Goal: Task Accomplishment & Management: Use online tool/utility

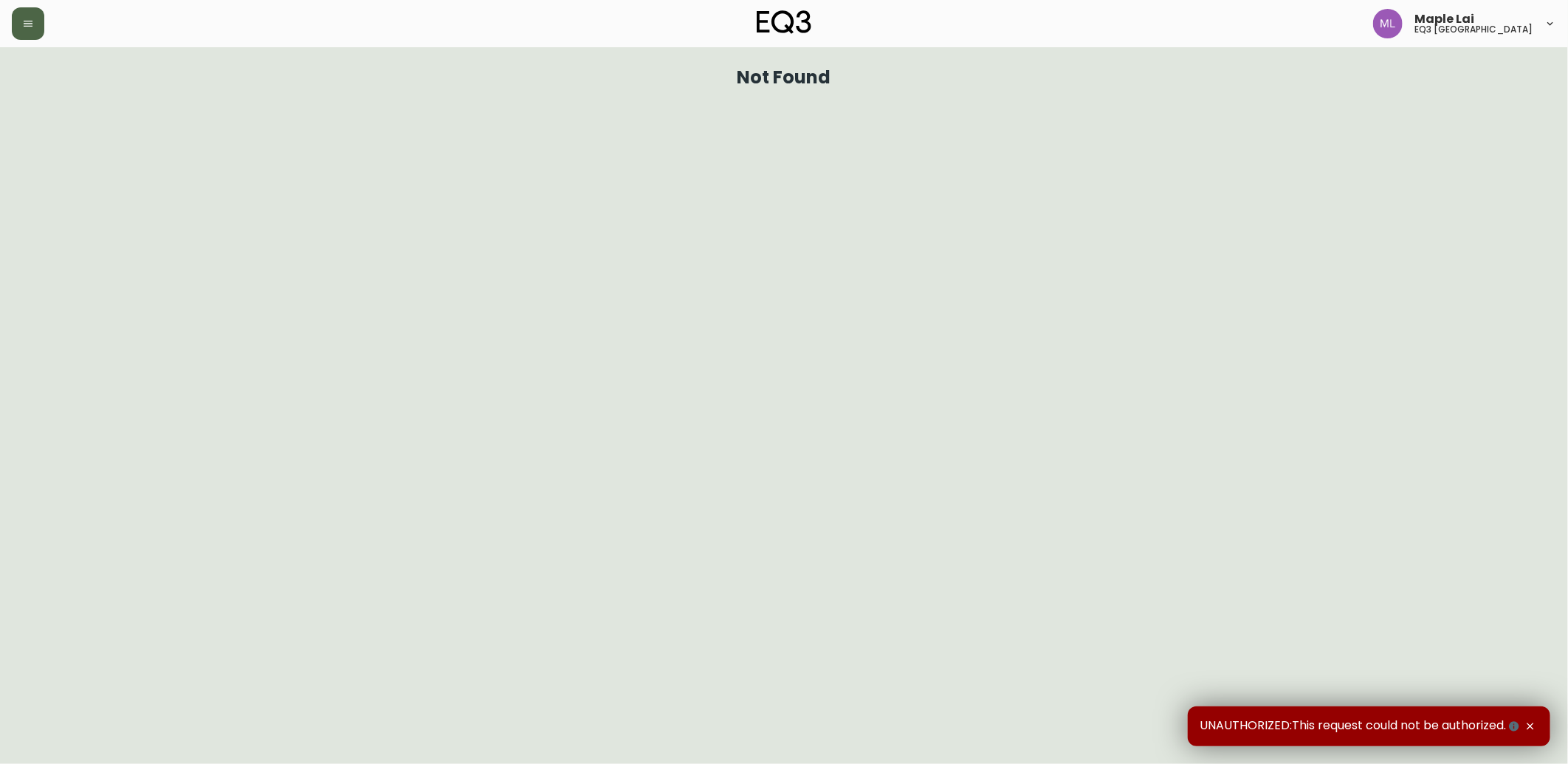
click at [11, 19] on button "button" at bounding box center [27, 23] width 32 height 32
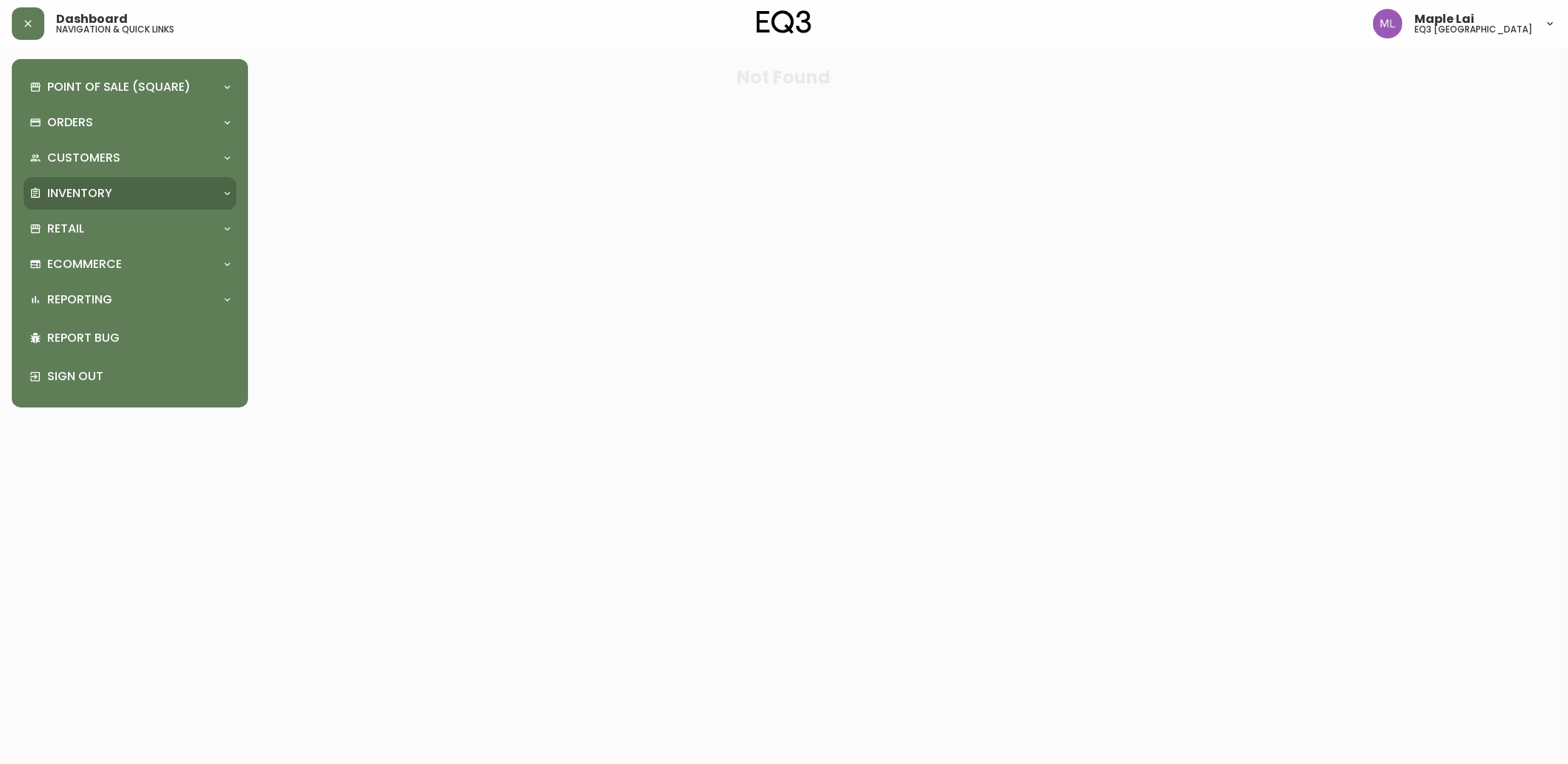
click at [133, 188] on div "Inventory" at bounding box center [123, 194] width 186 height 17
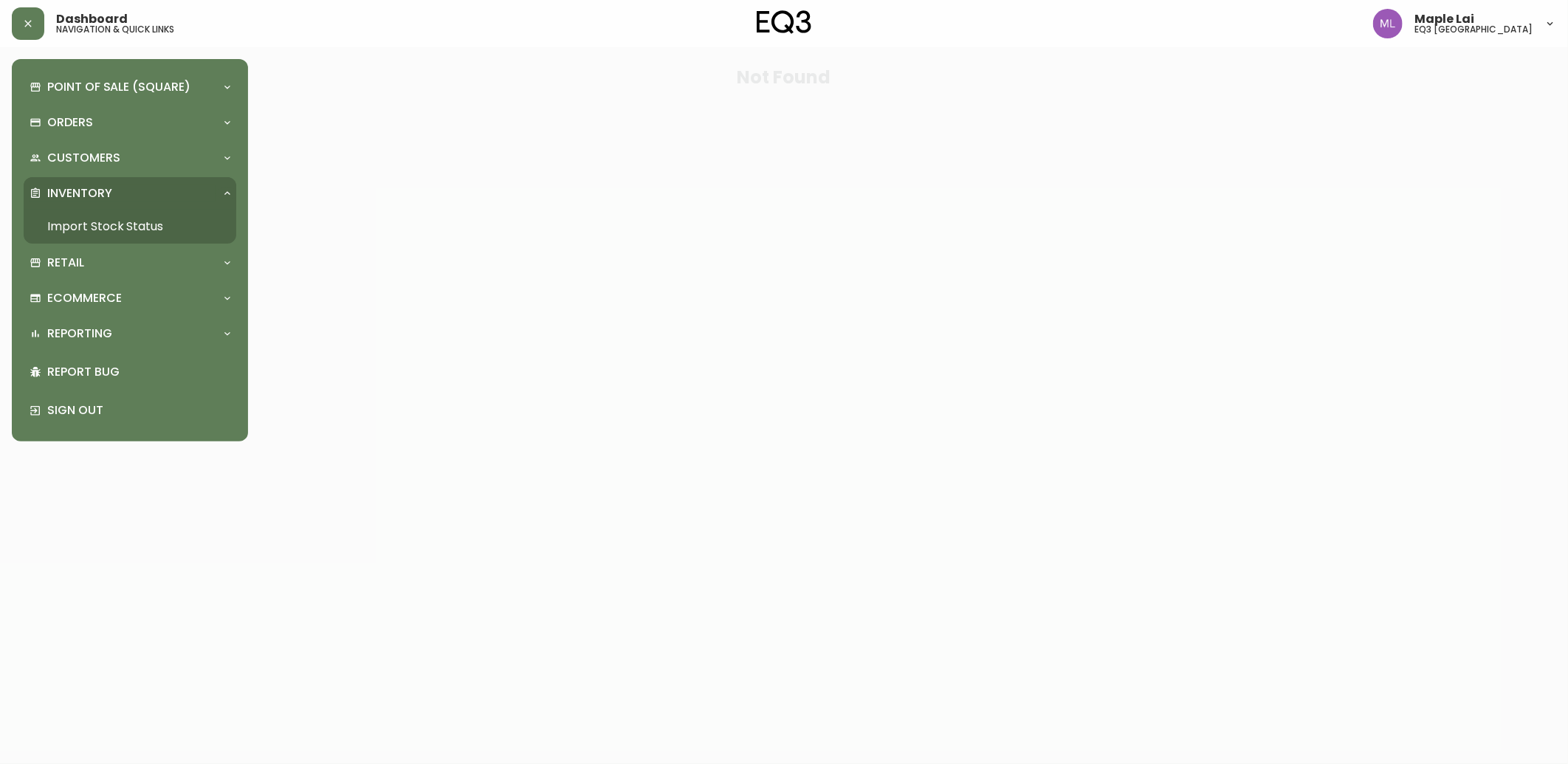
click at [124, 224] on link "Import Stock Status" at bounding box center [130, 226] width 213 height 34
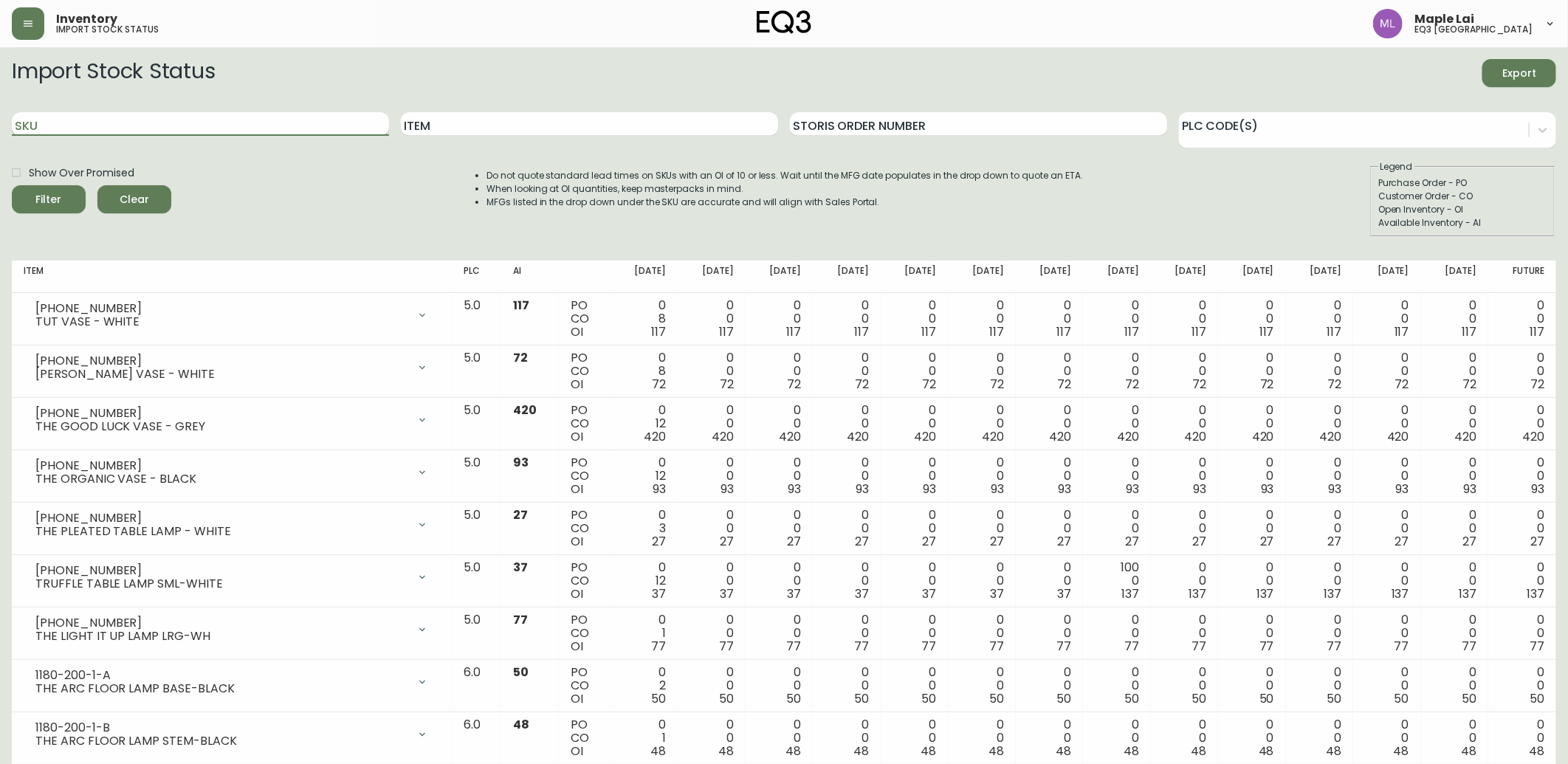
click at [186, 131] on input "SKU" at bounding box center [200, 124] width 378 height 24
paste input "[PHONE_NUMBER]"
click at [11, 186] on button "Filter" at bounding box center [48, 200] width 74 height 28
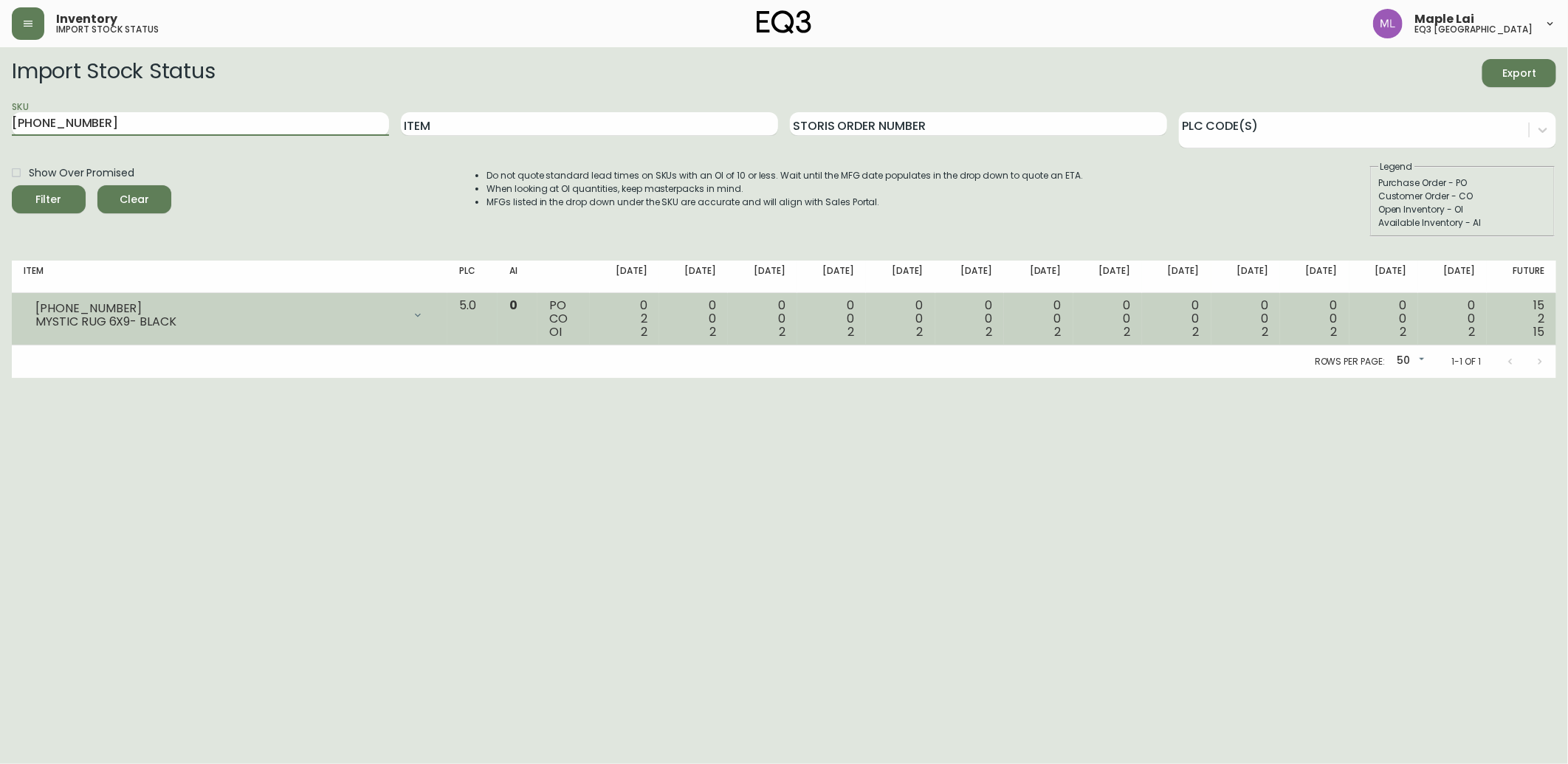
click at [403, 312] on div "[PHONE_NUMBER]" at bounding box center [219, 308] width 368 height 13
click at [424, 312] on icon at bounding box center [417, 315] width 11 height 11
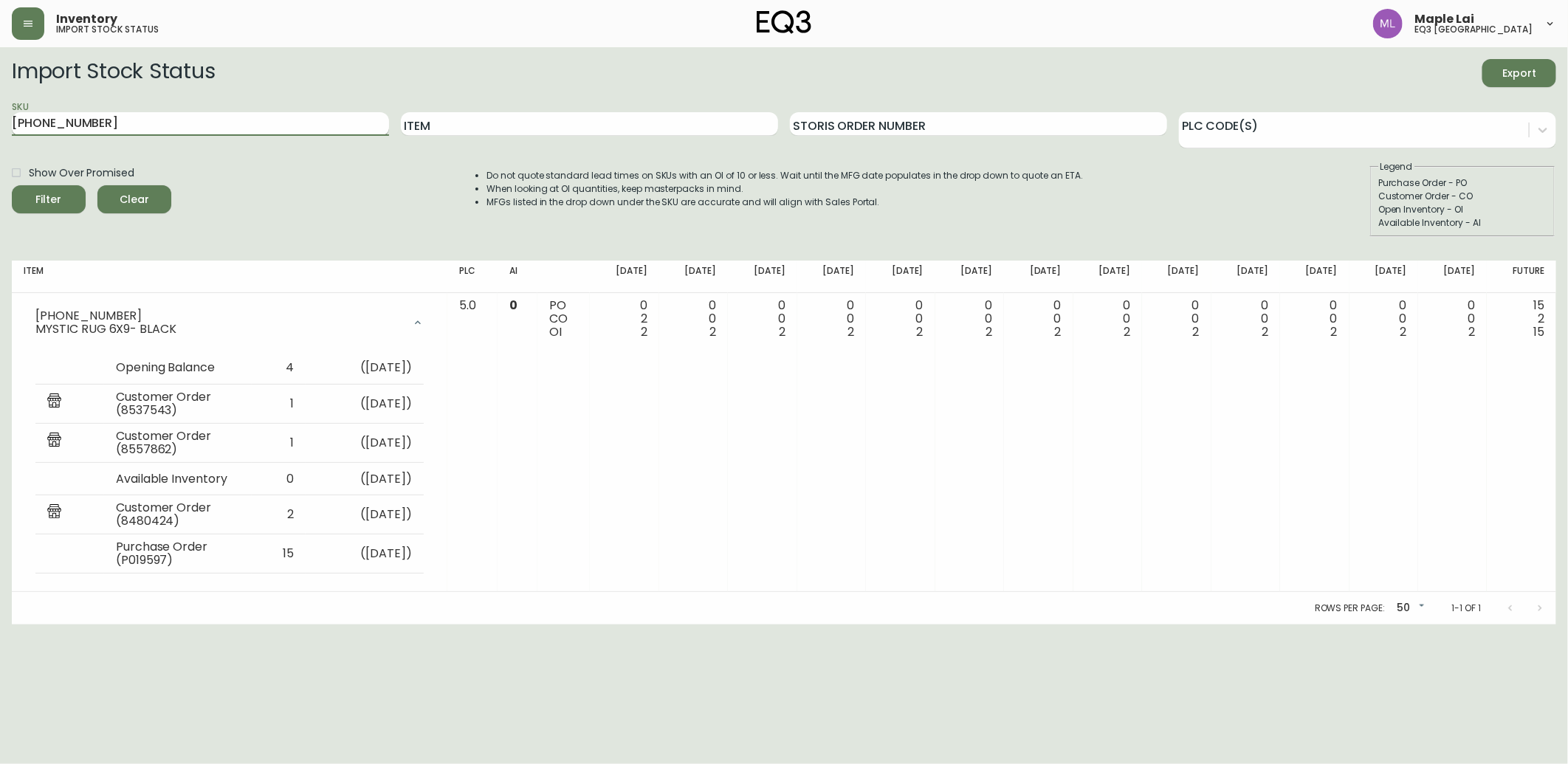
click at [168, 126] on input "[PHONE_NUMBER]" at bounding box center [200, 124] width 378 height 24
drag, startPoint x: 176, startPoint y: 121, endPoint x: -4, endPoint y: 172, distance: 187.1
click at [0, 172] on html "Inventory import stock status Maple Lai eq3 [GEOGRAPHIC_DATA] Import Stock Stat…" at bounding box center [784, 312] width 1568 height 625
paste input "020-986-40-B"
click at [11, 186] on button "Filter" at bounding box center [48, 200] width 74 height 28
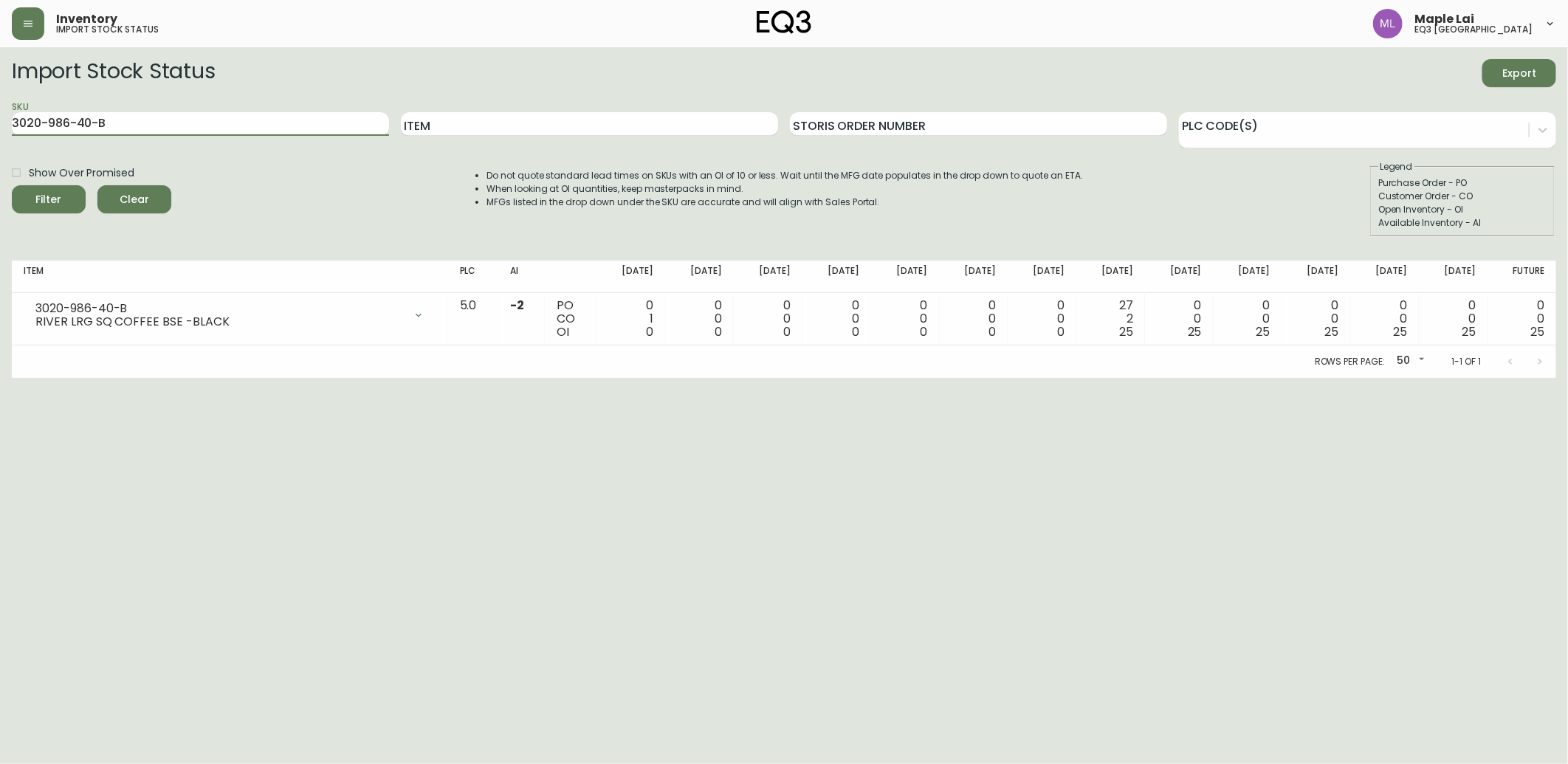
drag, startPoint x: 155, startPoint y: 111, endPoint x: 11, endPoint y: 97, distance: 144.7
click at [1, 115] on main "Import Stock Status Export SKU 3020-986-40-B Item Storis Order Number PLC Code(…" at bounding box center [784, 213] width 1568 height 331
paste input "[PHONE_NUMBER]"
click at [11, 186] on button "Filter" at bounding box center [48, 200] width 74 height 28
drag, startPoint x: 204, startPoint y: 120, endPoint x: 0, endPoint y: 85, distance: 207.0
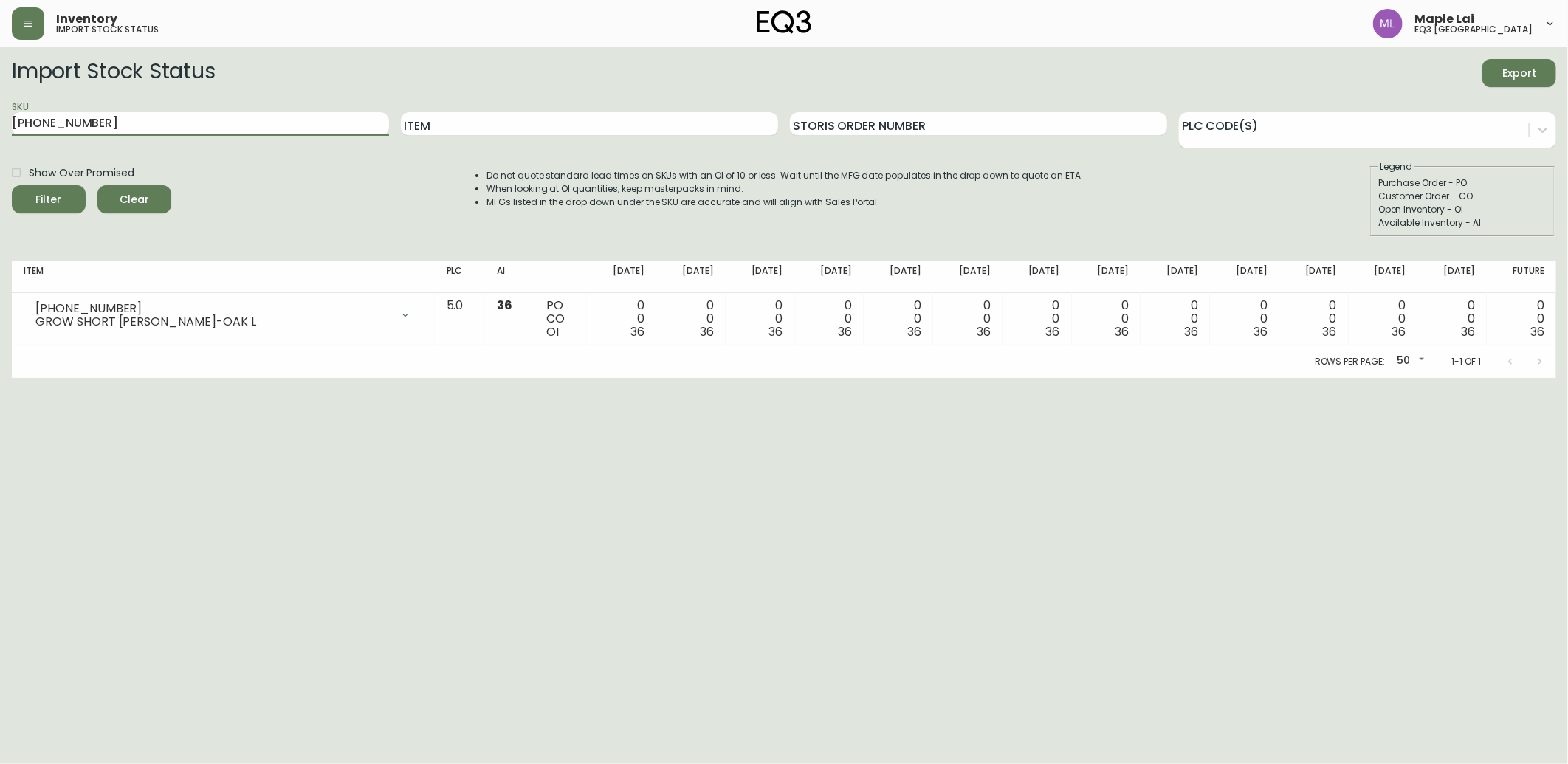
click at [0, 86] on html "Inventory import stock status Maple Lai eq3 [GEOGRAPHIC_DATA] Import Stock Stat…" at bounding box center [784, 188] width 1568 height 378
paste input "8"
type input "[PHONE_NUMBER]"
click at [11, 186] on button "Filter" at bounding box center [48, 200] width 74 height 28
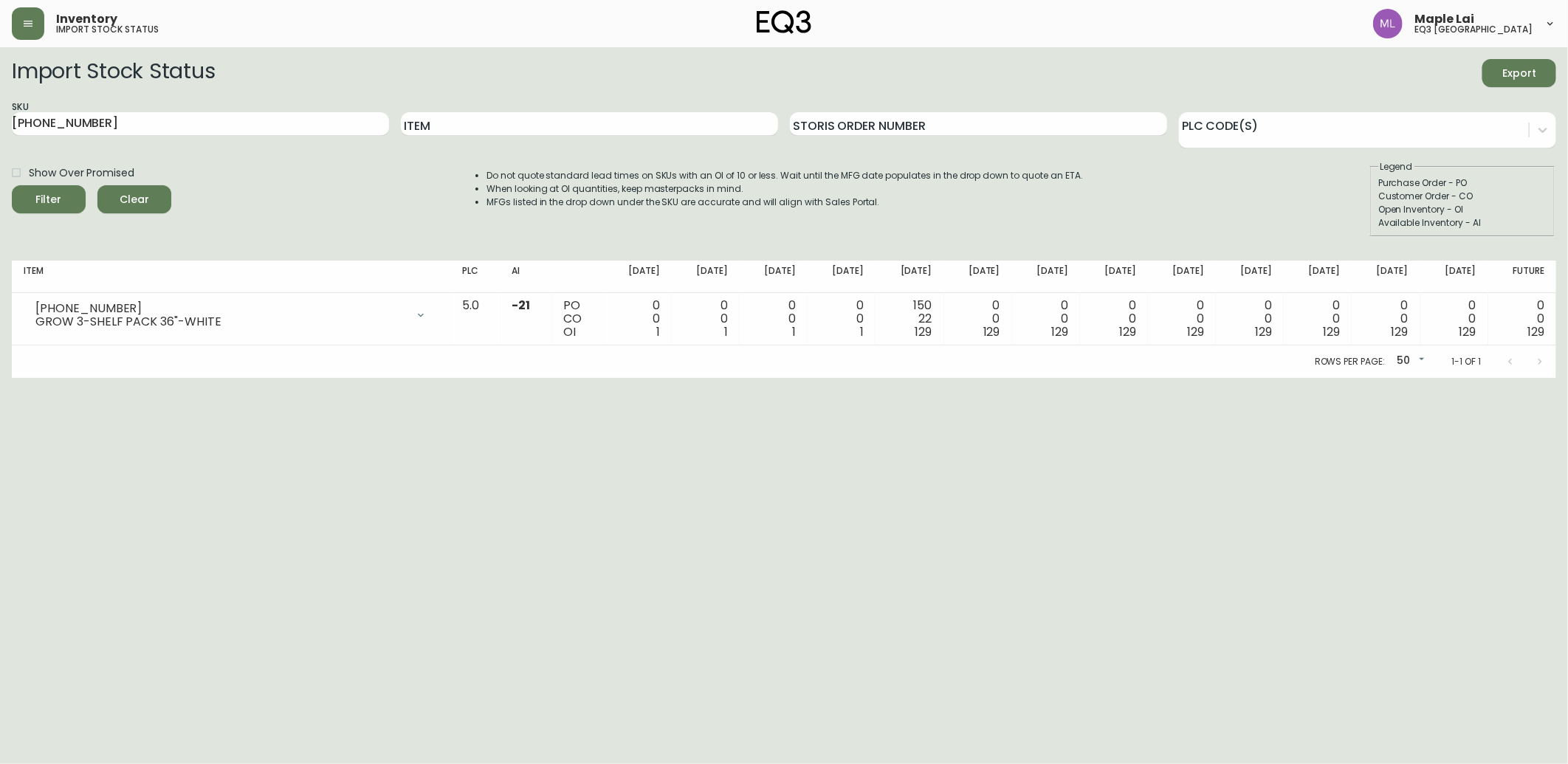
click at [33, 378] on html "Inventory import stock status Maple Lai eq3 [GEOGRAPHIC_DATA] Import Stock Stat…" at bounding box center [784, 188] width 1568 height 378
